Goal: Navigation & Orientation: Find specific page/section

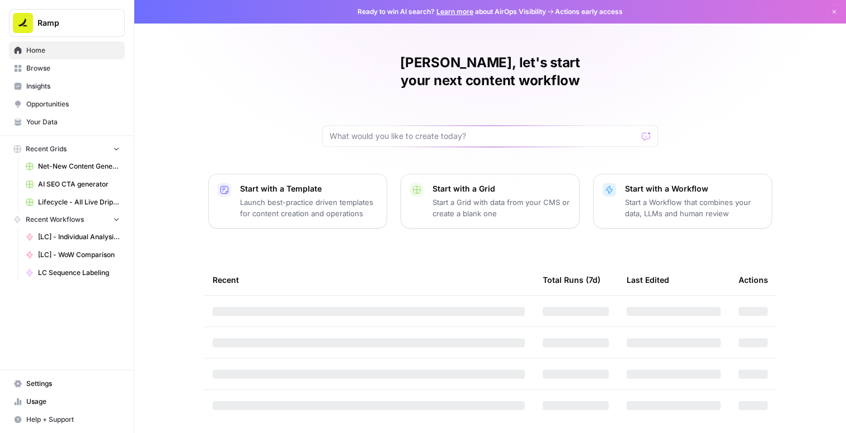
click at [68, 170] on span "Net-New Content Generator - Grid Template" at bounding box center [79, 166] width 82 height 10
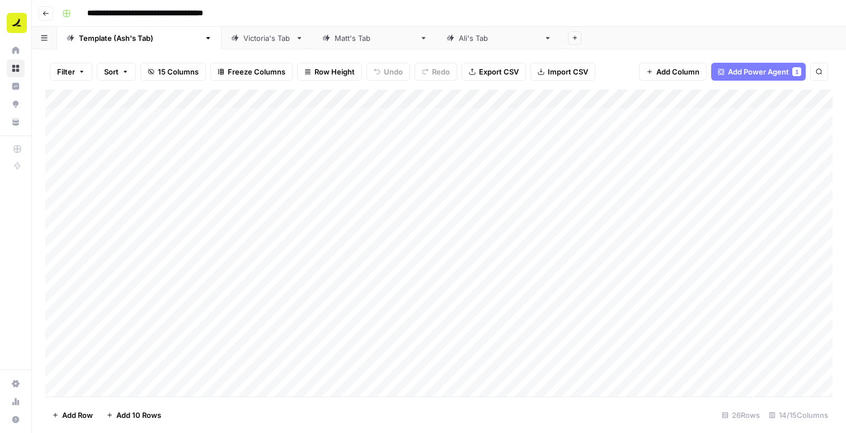
click at [243, 37] on div "Victoria's Tab" at bounding box center [267, 37] width 48 height 11
click at [335, 42] on div "[PERSON_NAME]'s Tab" at bounding box center [375, 37] width 81 height 11
click at [447, 39] on icon at bounding box center [450, 37] width 7 height 7
click at [13, 68] on link "Browse" at bounding box center [16, 68] width 18 height 18
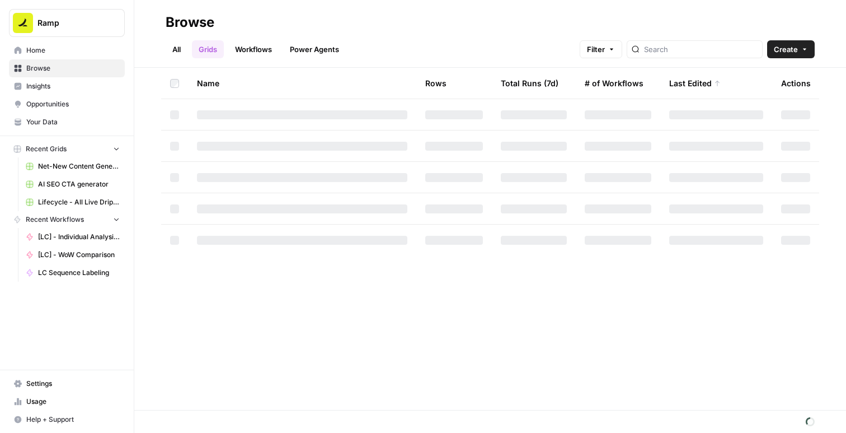
click at [54, 50] on span "Home" at bounding box center [72, 50] width 93 height 10
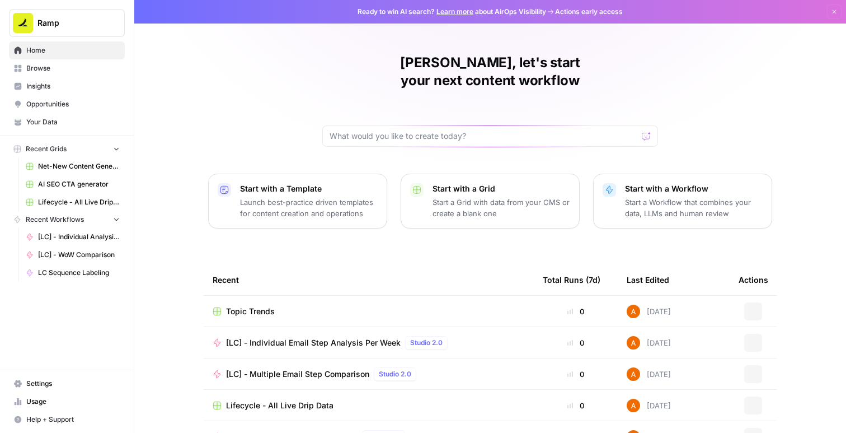
scroll to position [82, 0]
